Goal: Navigation & Orientation: Go to known website

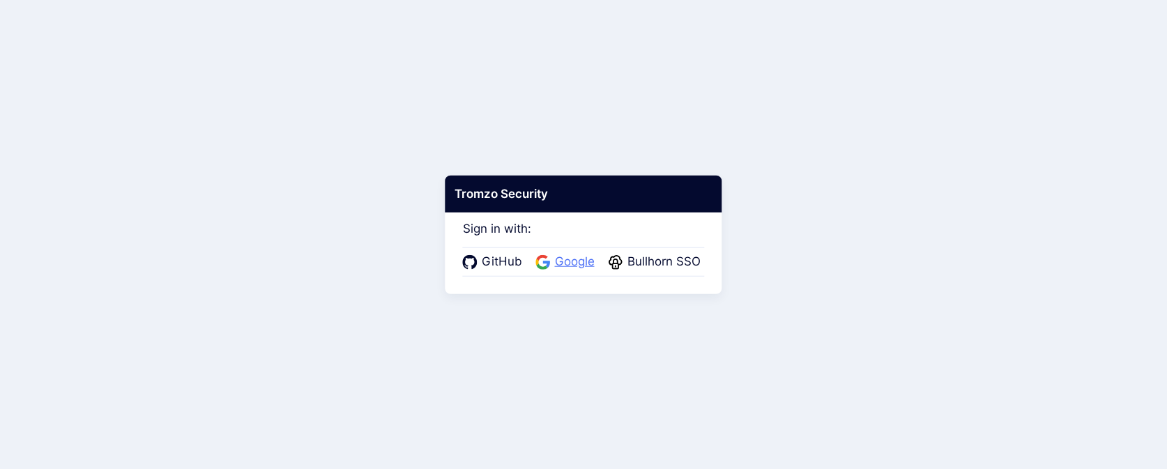
click at [556, 261] on span "Google" at bounding box center [575, 262] width 48 height 18
